Goal: Information Seeking & Learning: Learn about a topic

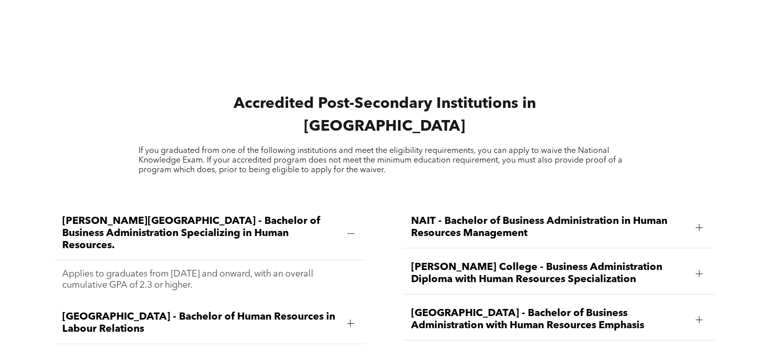
scroll to position [1315, 0]
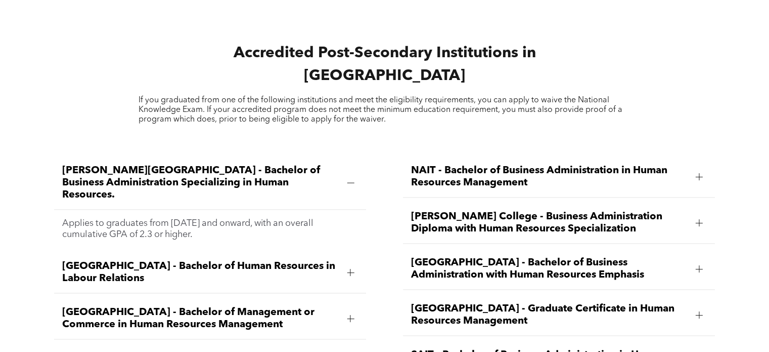
click at [696, 176] on div at bounding box center [699, 176] width 7 height 1
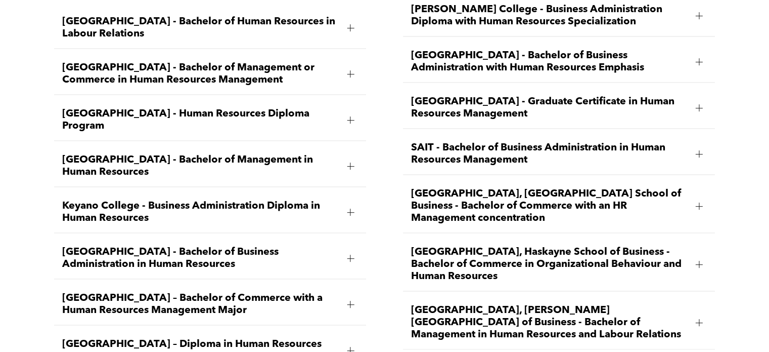
scroll to position [1619, 0]
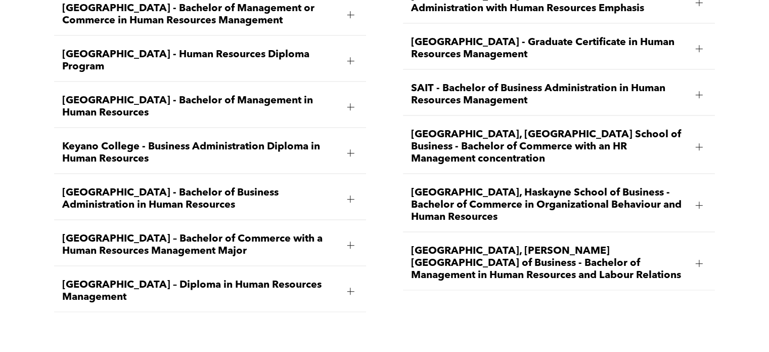
click at [347, 195] on div at bounding box center [350, 198] width 7 height 7
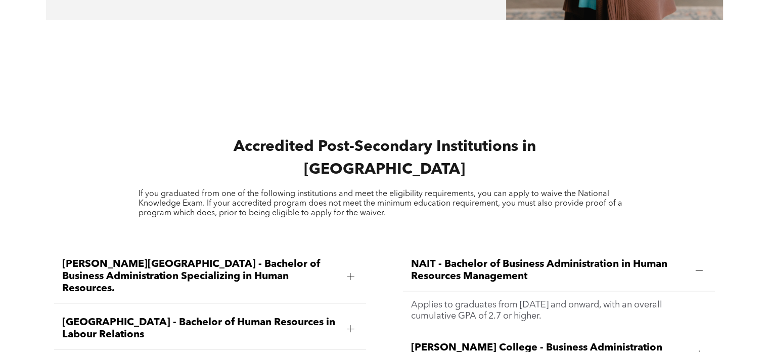
scroll to position [1315, 0]
